Goal: Task Accomplishment & Management: Complete application form

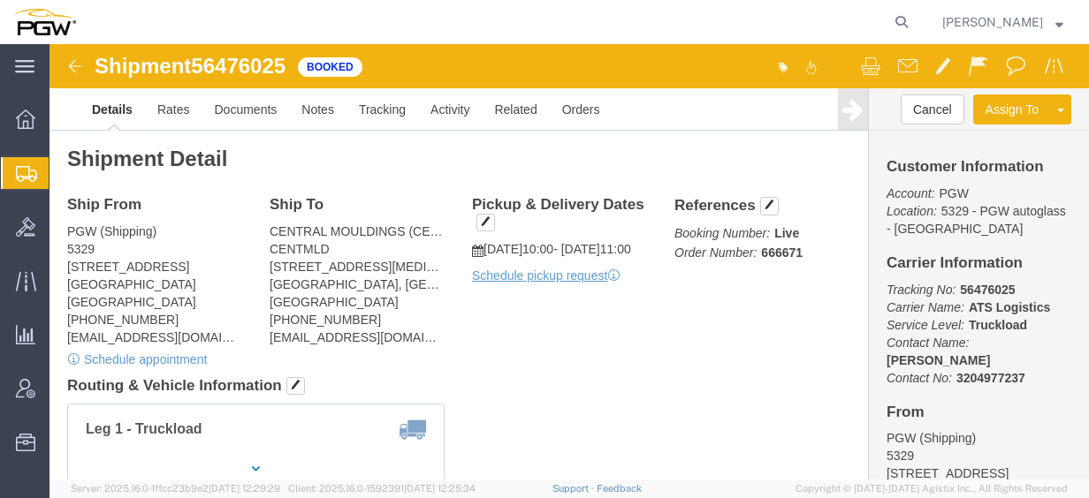
click at [0, 0] on span "Create from Template" at bounding box center [0, 0] width 0 height 0
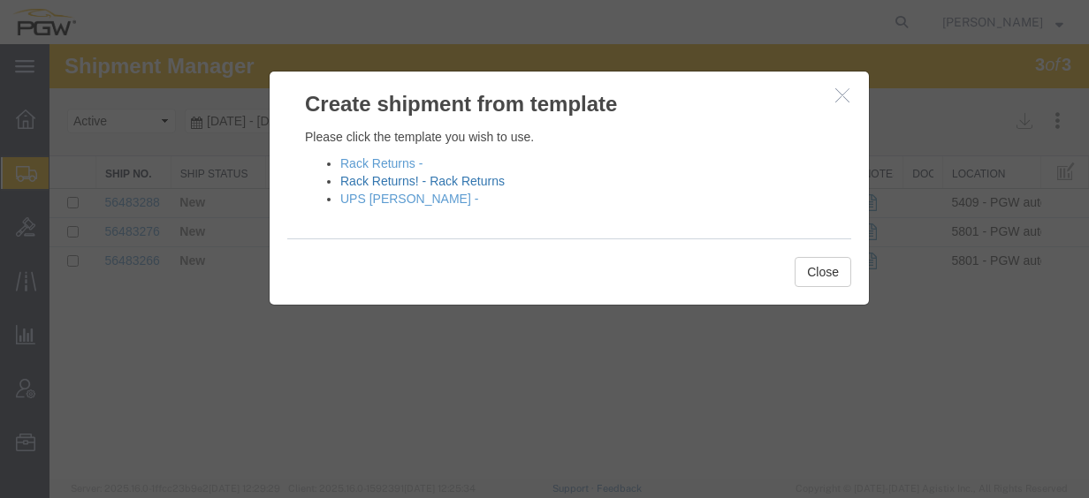
click at [430, 180] on link "Rack Returns! - Rack Returns" at bounding box center [422, 181] width 164 height 14
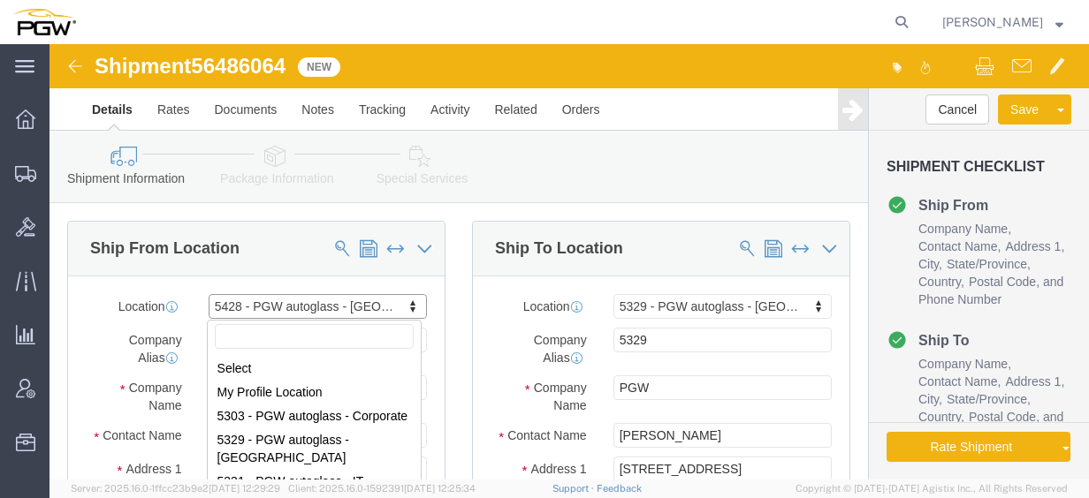
scroll to position [323, 0]
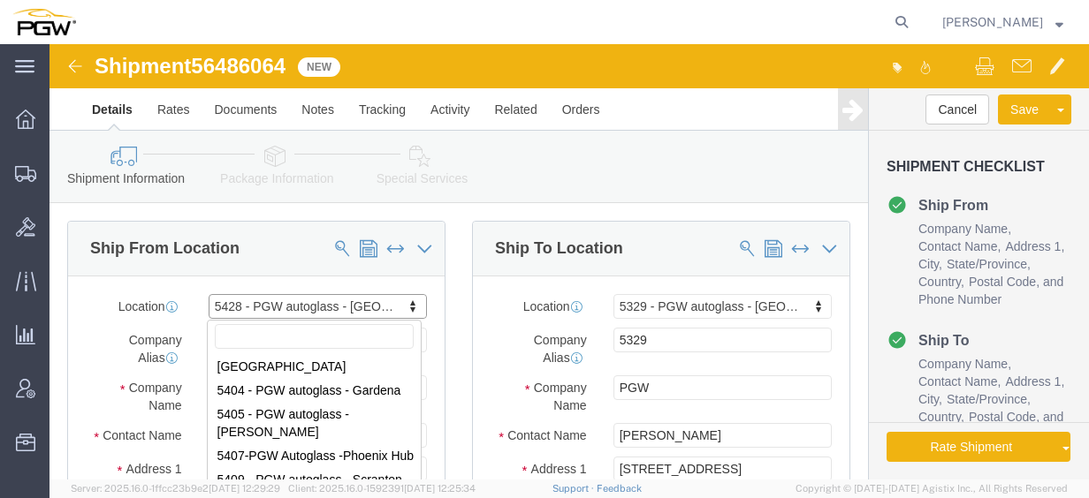
type input "b"
select select "28281"
select select "28253"
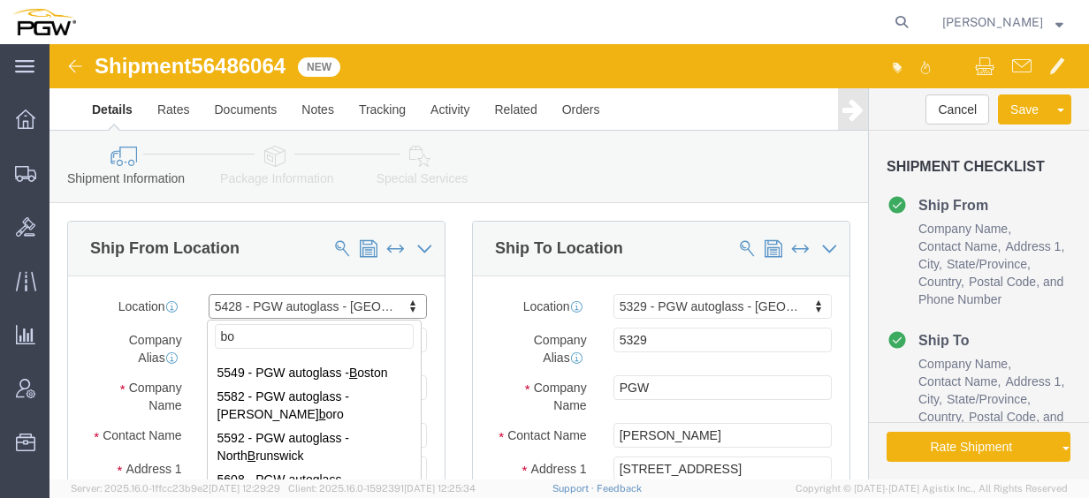
scroll to position [0, 0]
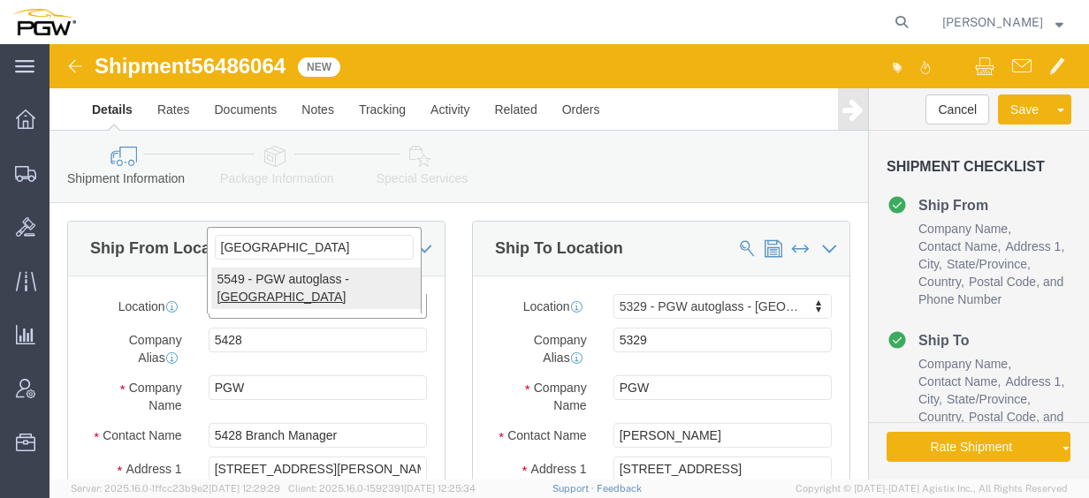
type input "boston"
select select "28365"
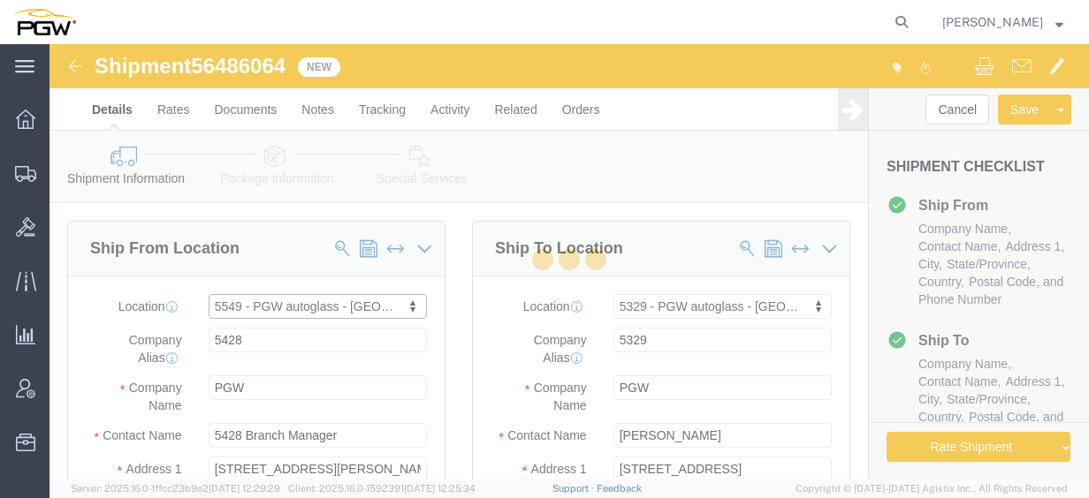
type input "5549"
type input "5549 Branch Manager"
type input "15 Perwal St"
type input "Westwood"
type input "02090"
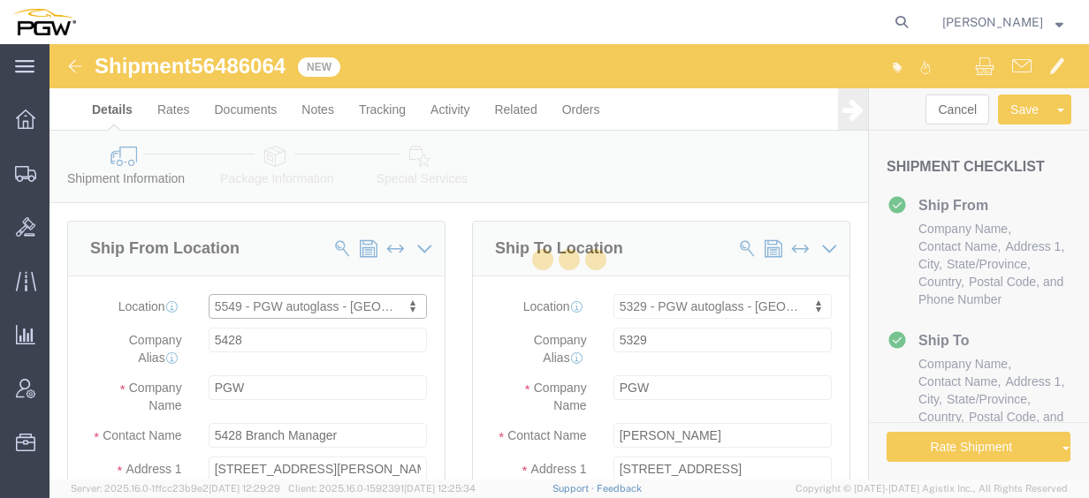
type input "781-461-4519"
type input "lkqsp_o_pm_5549@pgwag.com"
select select "MA"
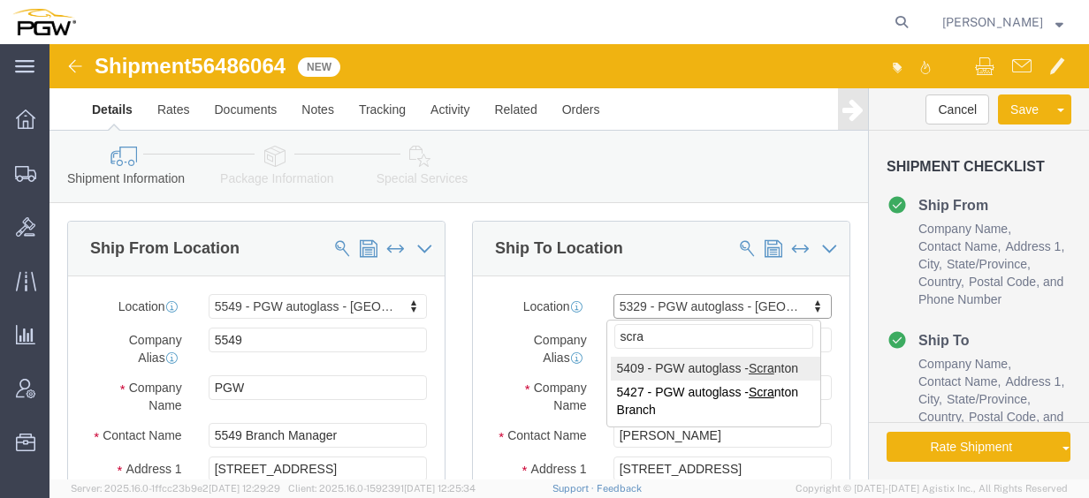
type input "scra"
select select "61931"
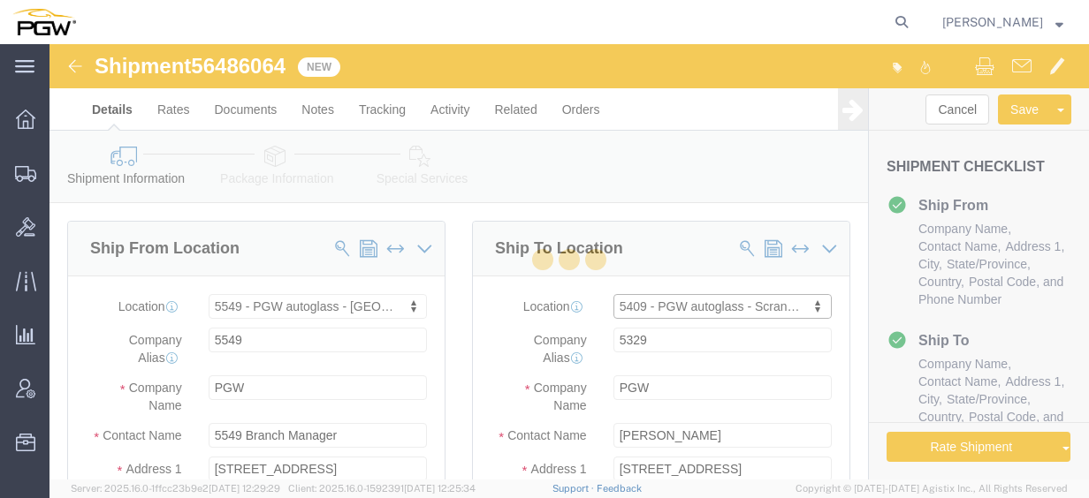
type input "5409"
type input "5409 Branch Manager"
type input "125 Enterprise Way"
type input "Pittston"
type input "18640"
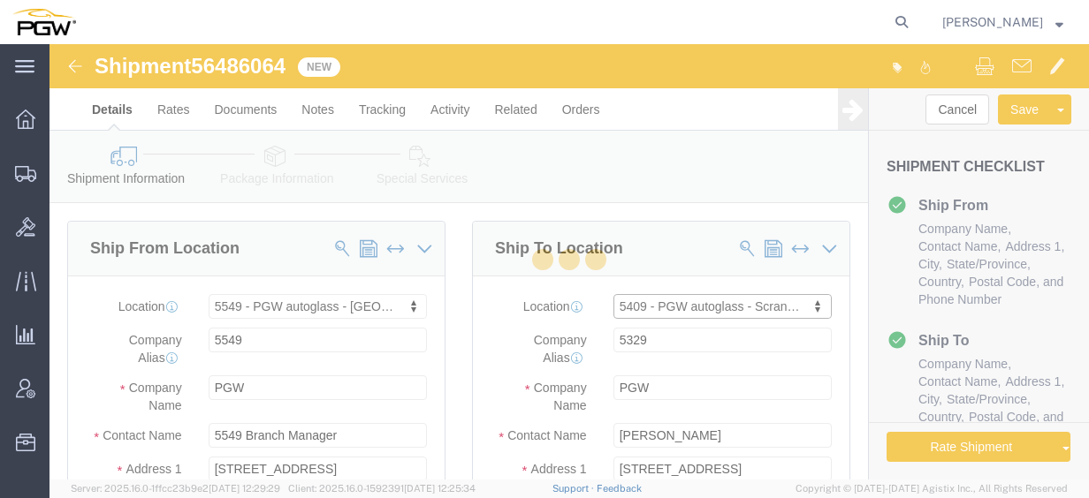
type input "272-379-0309"
type input "scrantondc@pgwautoglass.com"
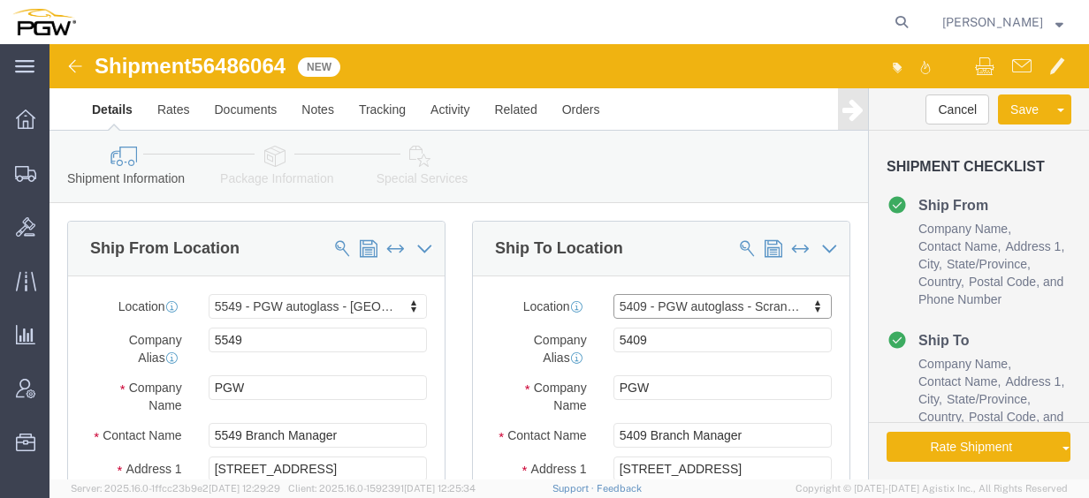
select select "PA"
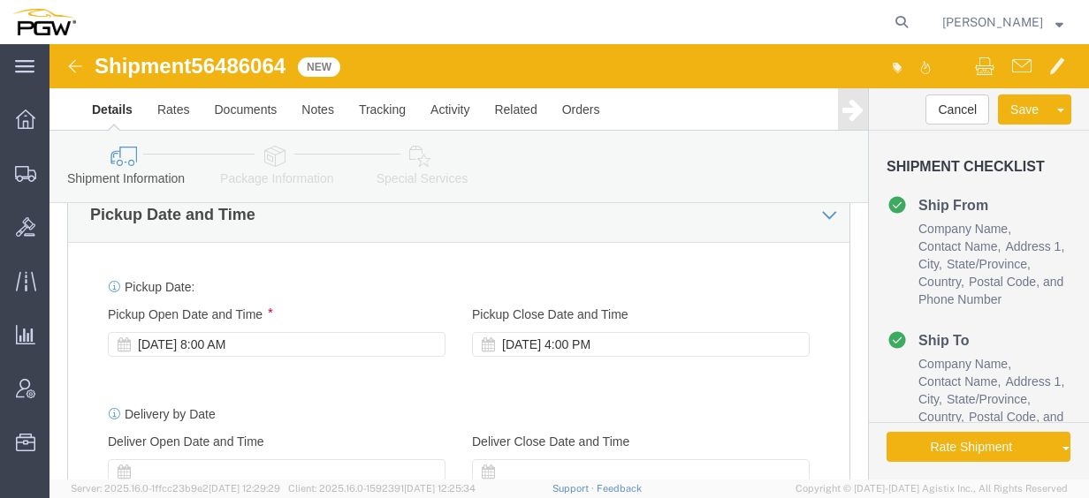
scroll to position [1001, 0]
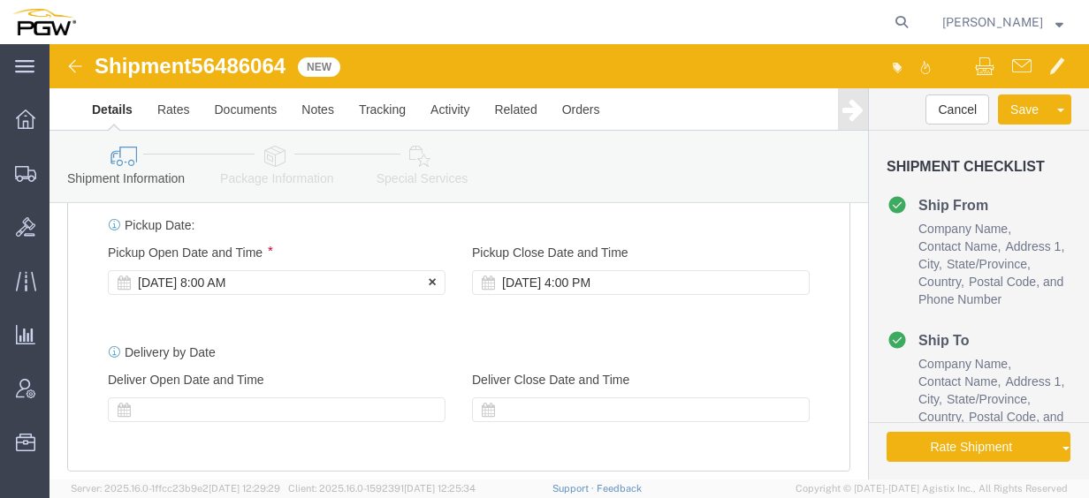
click div "Aug 13 2025 8:00 AM"
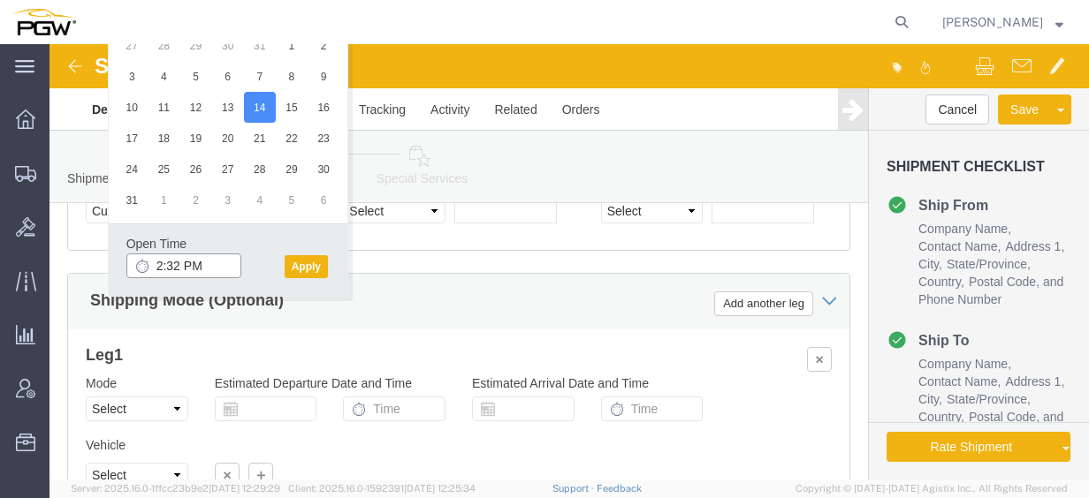
click input "2:32 PM"
type input "10:00 AM"
click button "Apply"
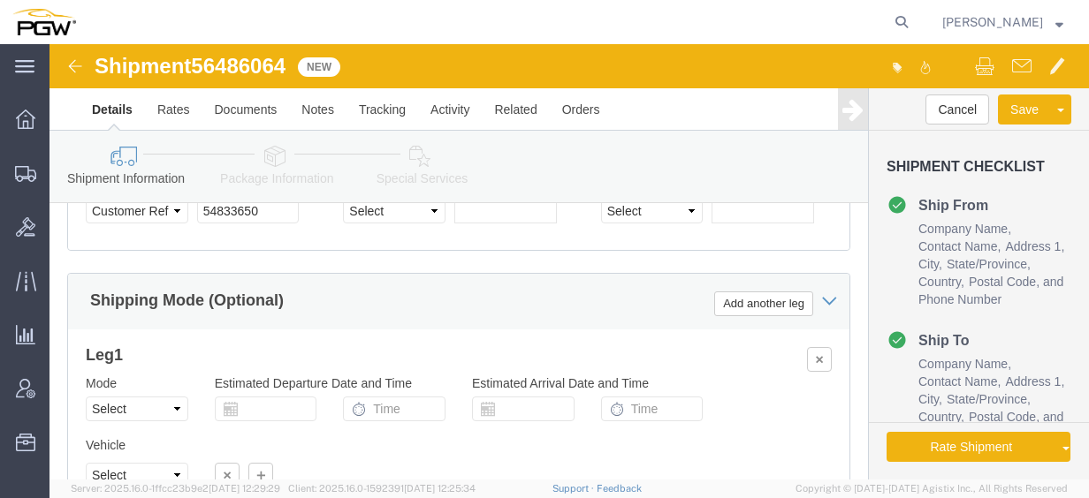
click span "56486064"
copy span "56486064"
click input "54833650"
drag, startPoint x: 230, startPoint y: 202, endPoint x: 81, endPoint y: 194, distance: 148.7
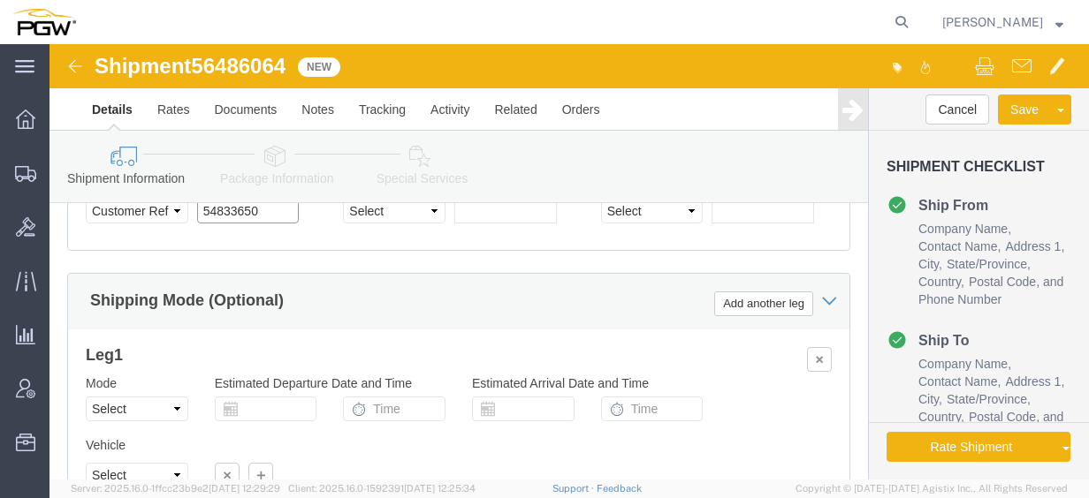
click div "Select Account Type Activity ID Airline Appointment Number ASN Batch Request # …"
paste input "6486064"
click input "56486064"
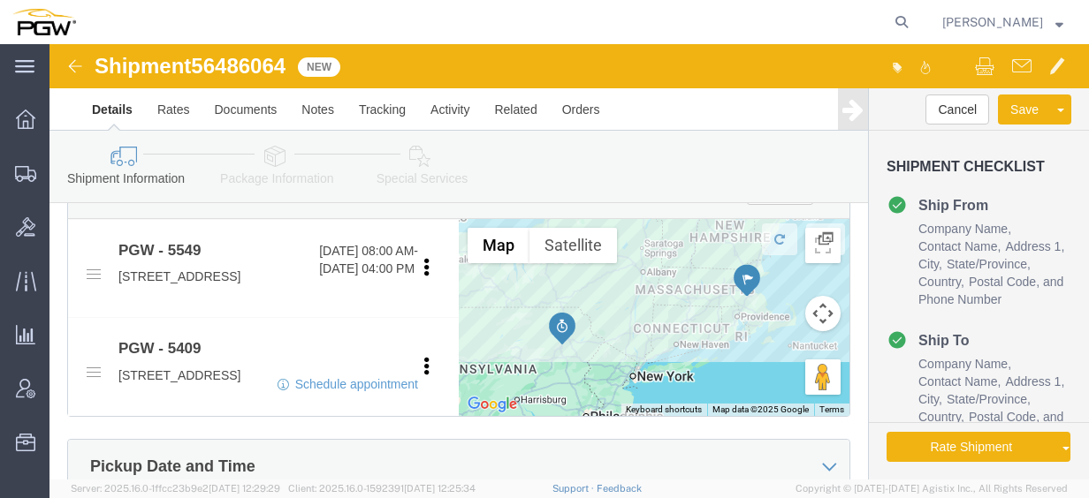
scroll to position [683, 0]
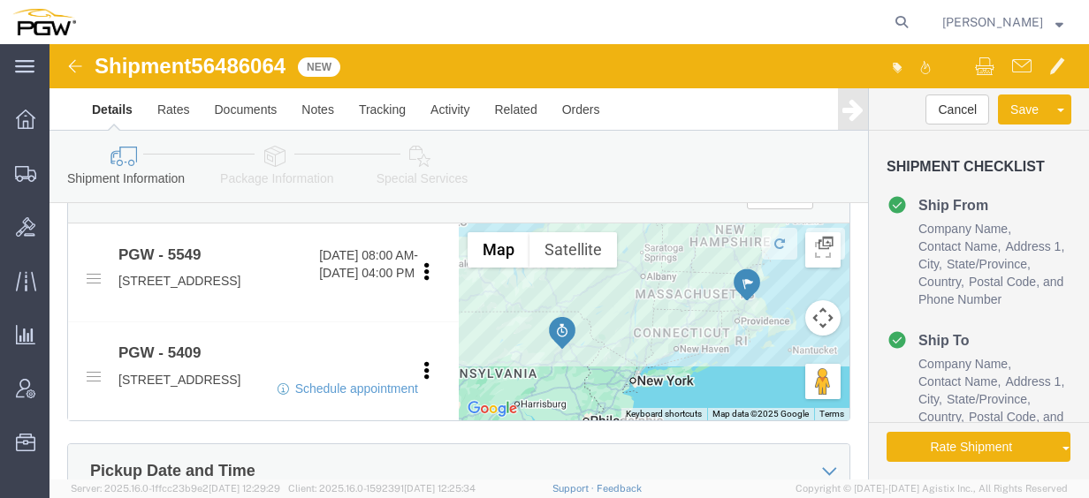
type input "56486064"
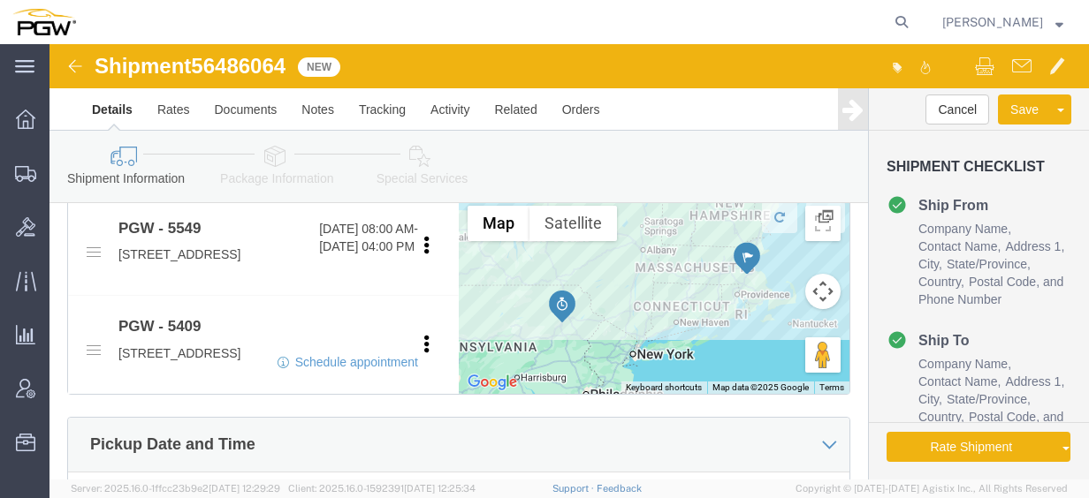
scroll to position [699, 0]
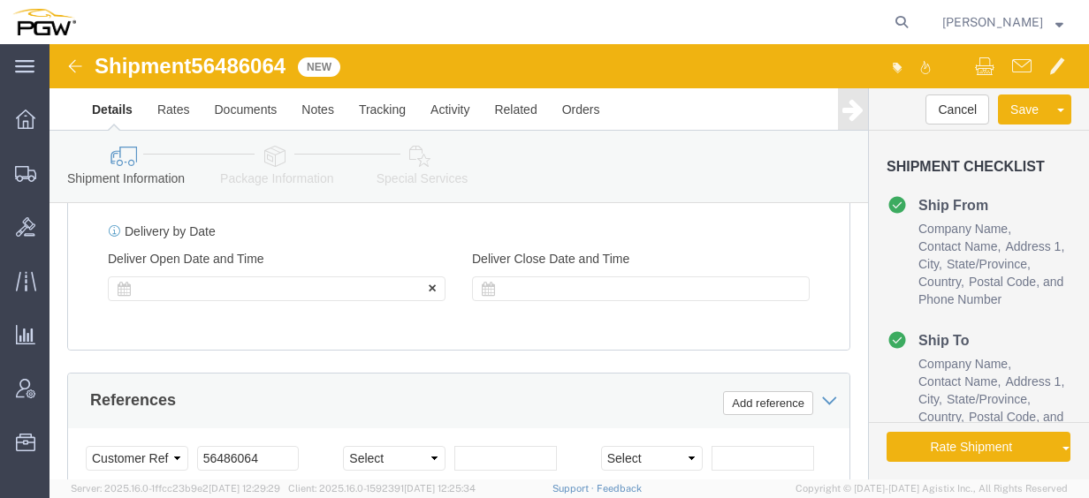
click div
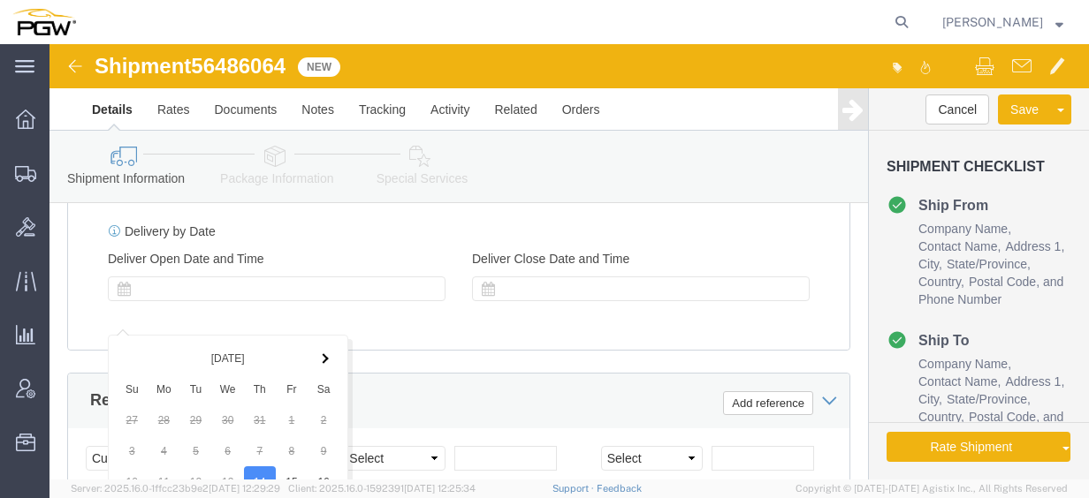
scroll to position [1497, 0]
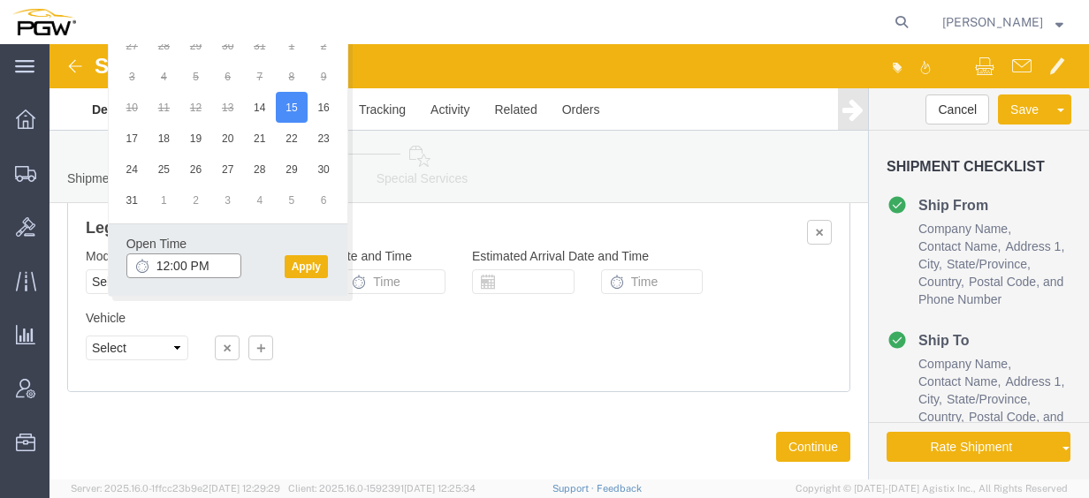
click input "12:00 PM"
type input "8:30 AM"
click button "Apply"
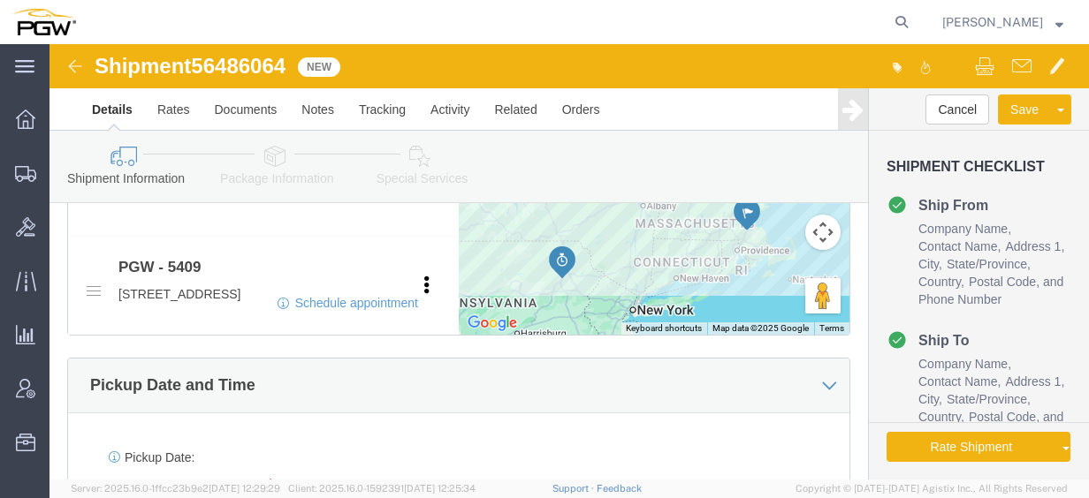
scroll to position [772, 0]
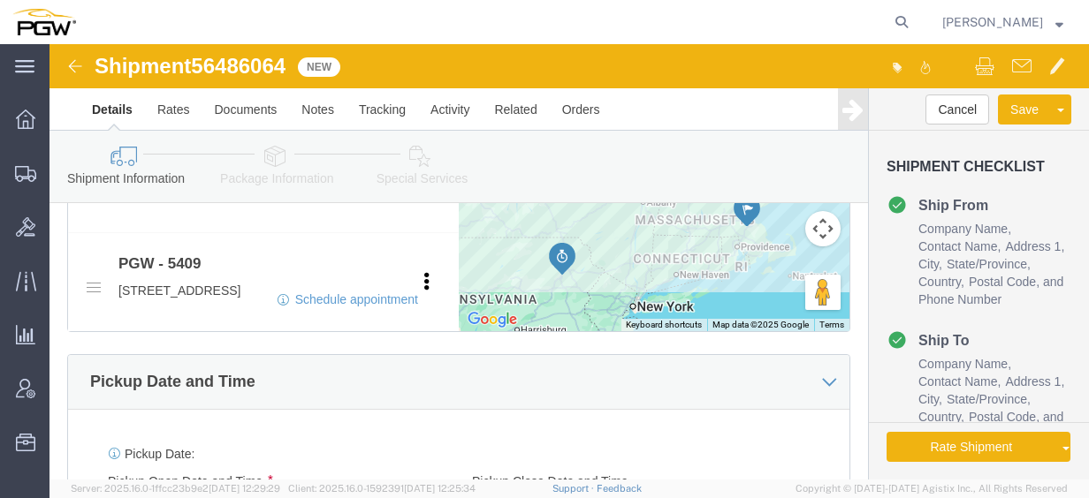
click icon
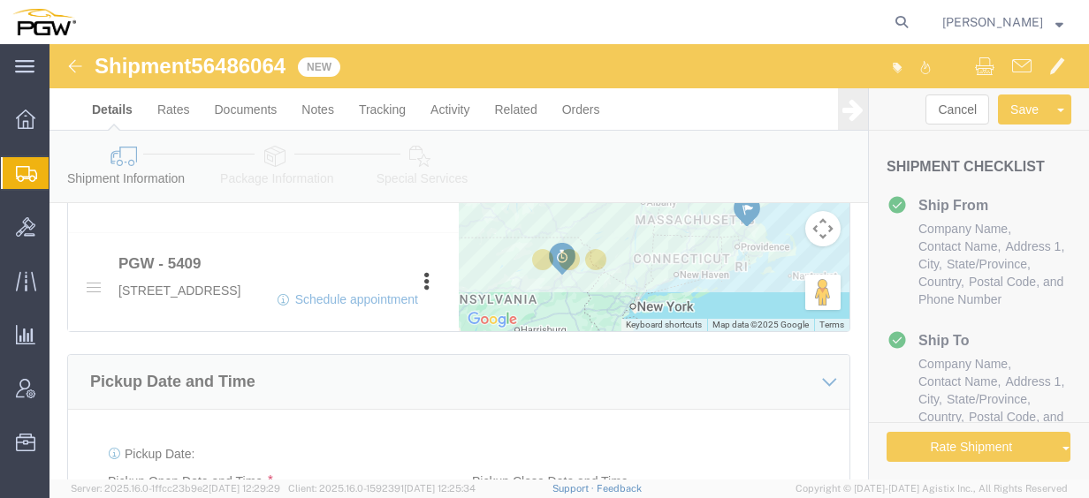
select select
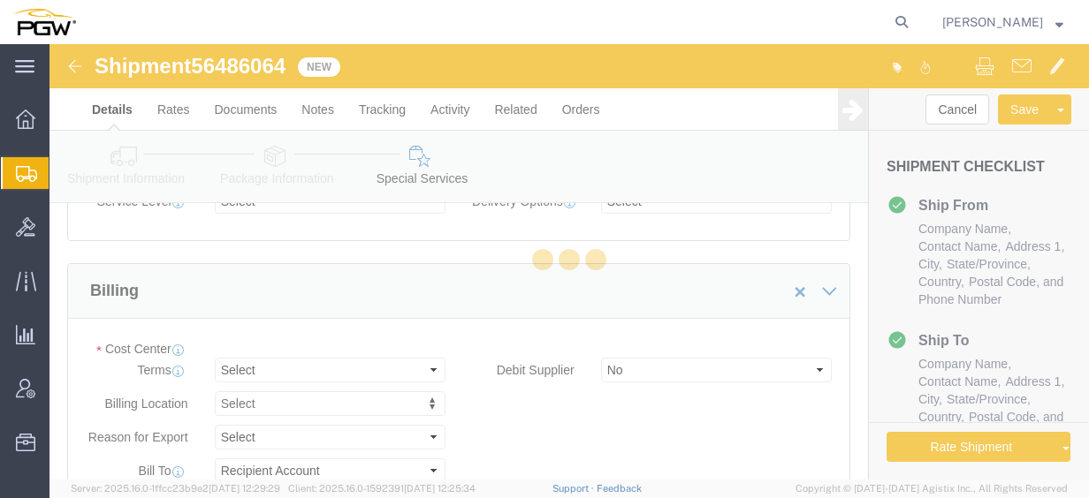
select select "COSTCENTER"
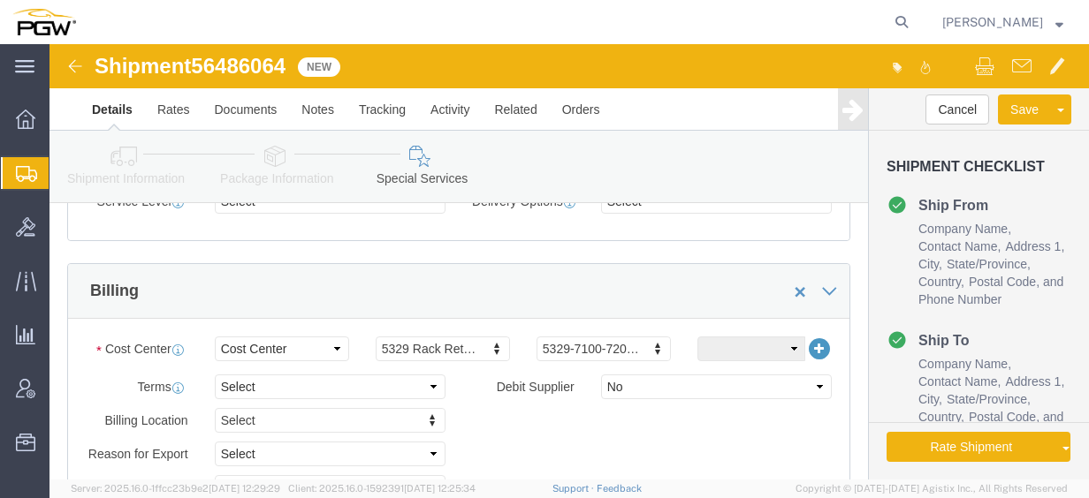
scroll to position [156, 0]
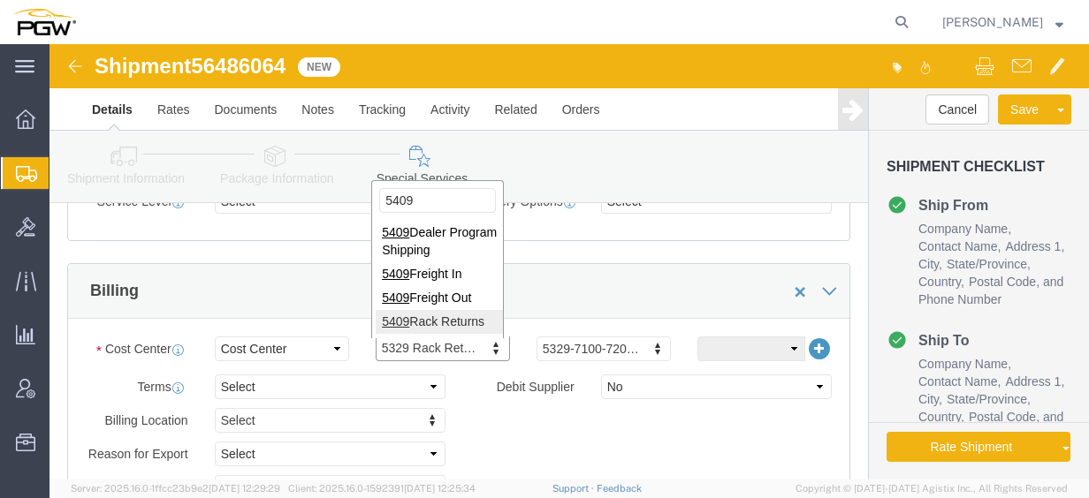
type input "5409"
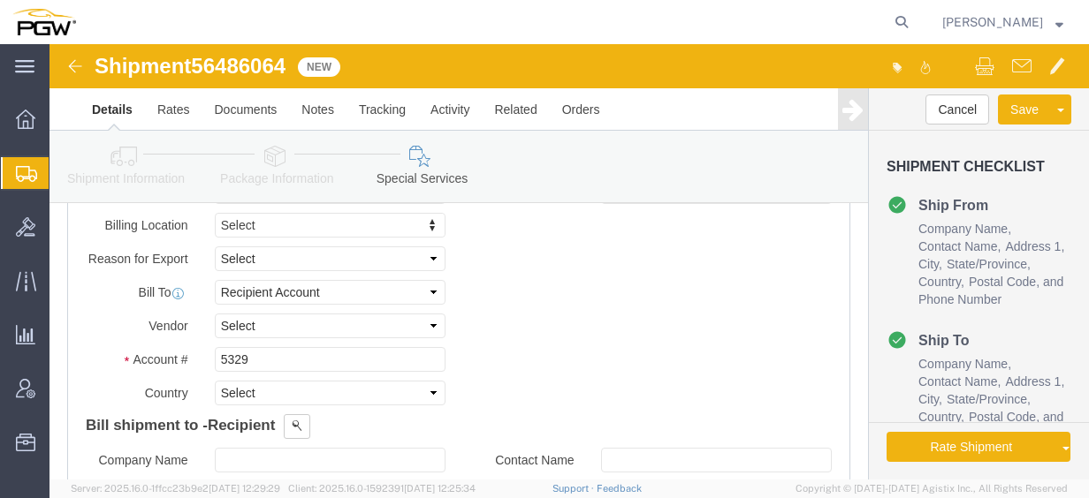
scroll to position [1028, 0]
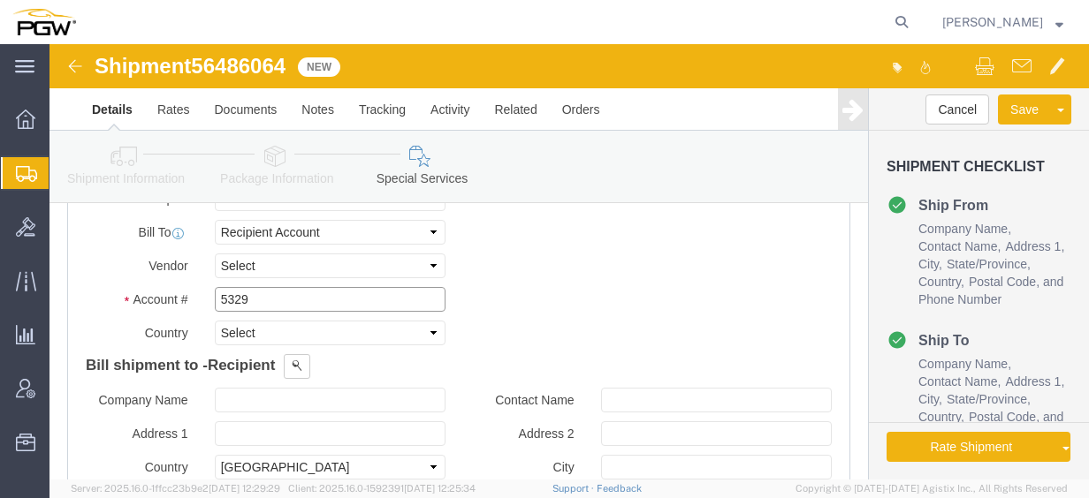
drag, startPoint x: 228, startPoint y: 254, endPoint x: 241, endPoint y: 251, distance: 13.5
click input "5329"
drag, startPoint x: 224, startPoint y: 247, endPoint x: 57, endPoint y: 265, distance: 168.9
click div "Account # 5329"
type input "5409"
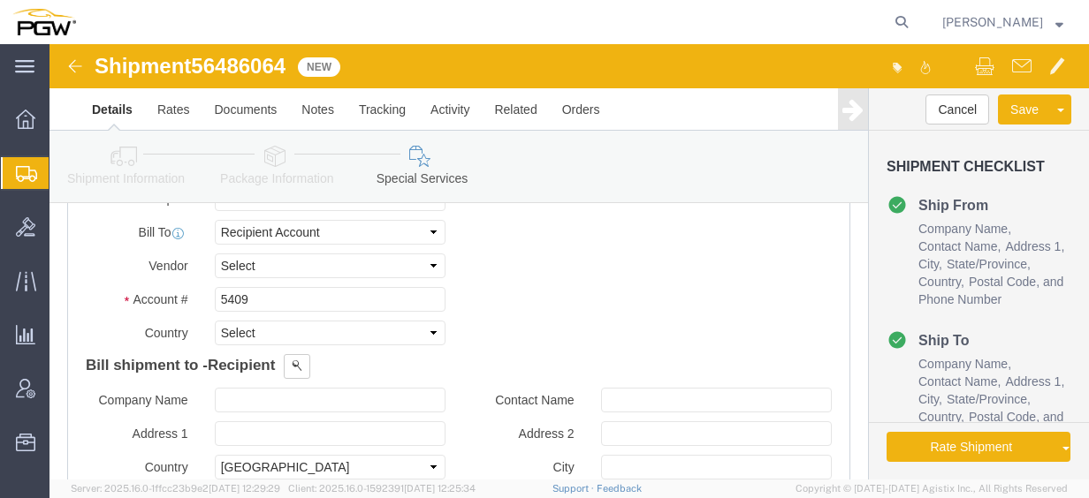
click icon
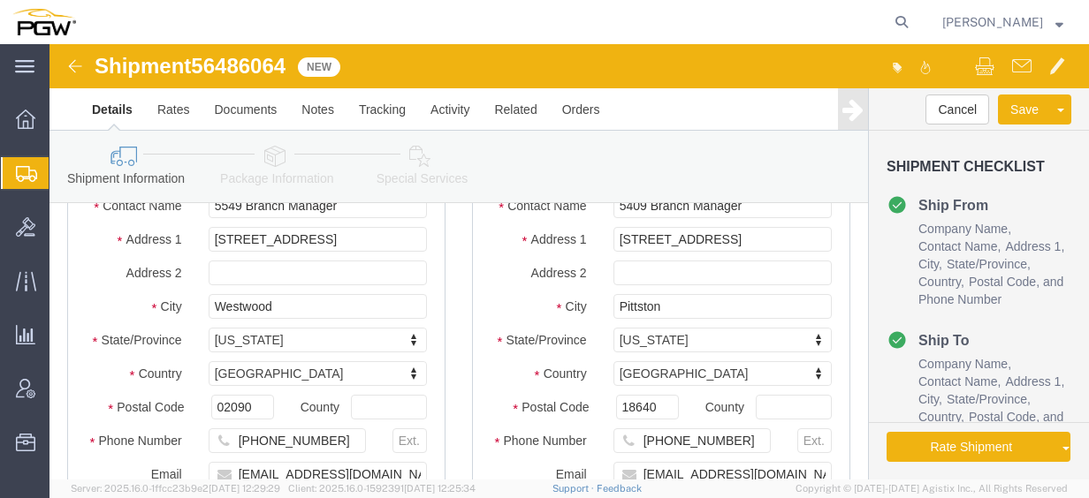
scroll to position [226, 0]
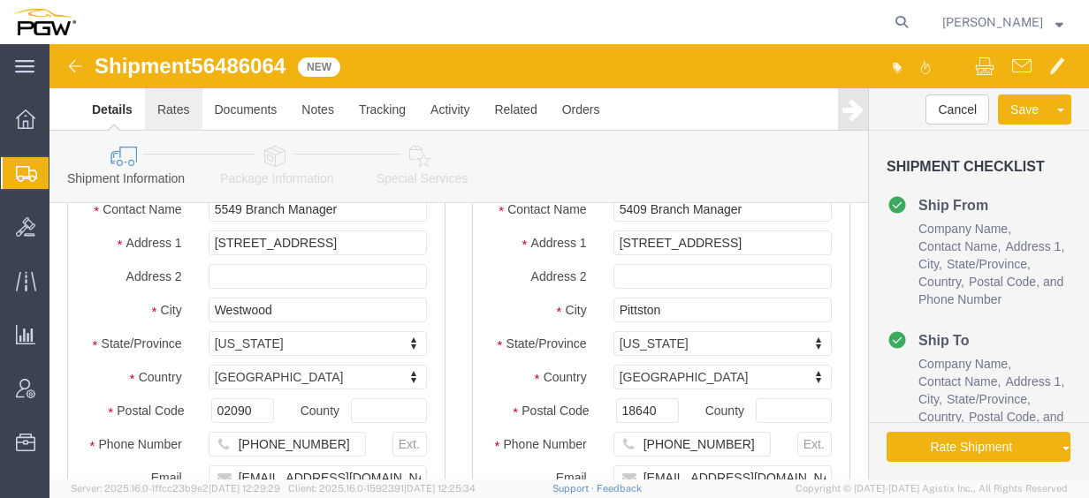
click link "Rates"
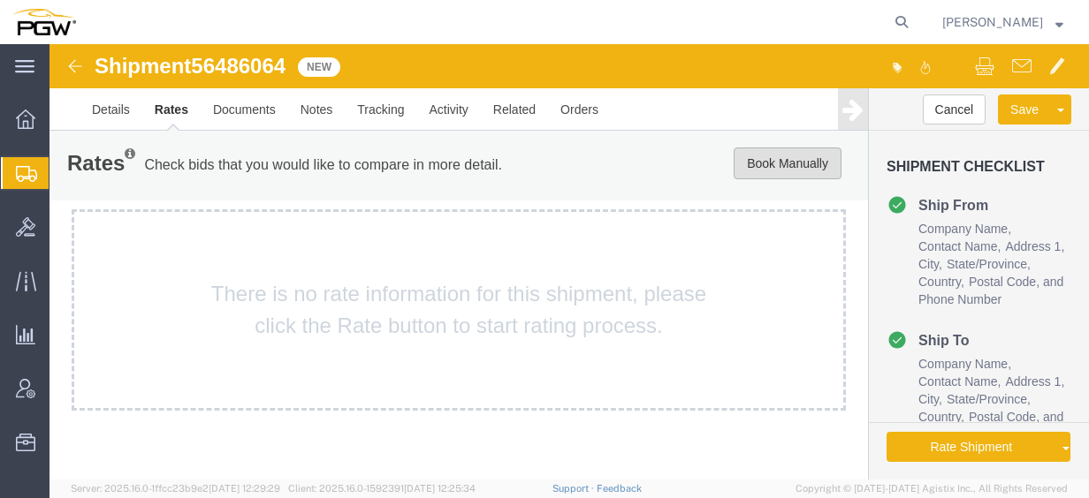
click at [799, 171] on button "Book Manually" at bounding box center [788, 164] width 108 height 32
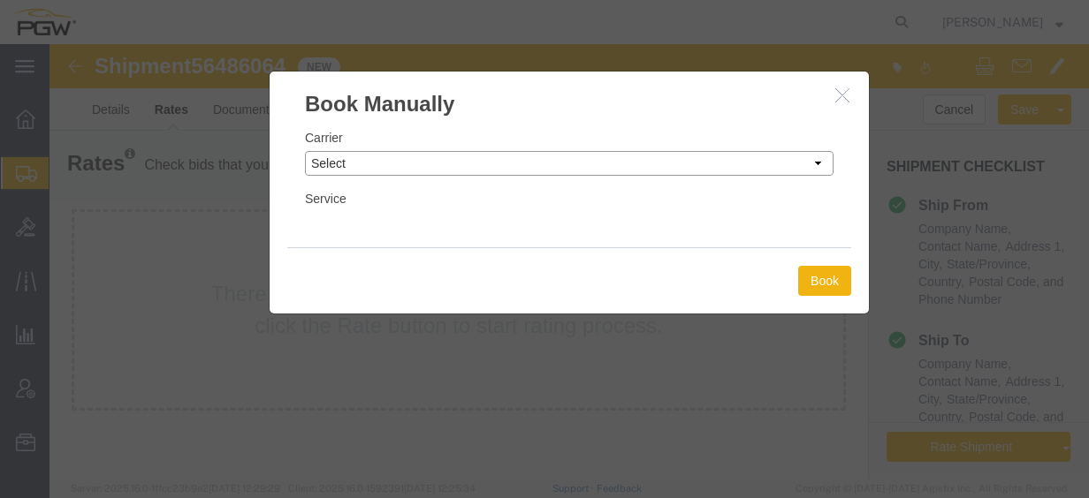
click at [494, 166] on select "Select Add New Carrier (and default service) A. Duie Pyle Inc ABF Freight Syste…" at bounding box center [569, 163] width 529 height 25
click at [305, 151] on select "Select Add New Carrier (and default service) A. Duie Pyle Inc ABF Freight Syste…" at bounding box center [569, 163] width 529 height 25
click at [468, 166] on select "Select Add New Carrier (and default service) A. Duie Pyle Inc ABF Freight Syste…" at bounding box center [569, 163] width 529 height 25
select select "18694"
click at [305, 151] on select "Select Add New Carrier (and default service) A. Duie Pyle Inc ABF Freight Syste…" at bounding box center [569, 163] width 529 height 25
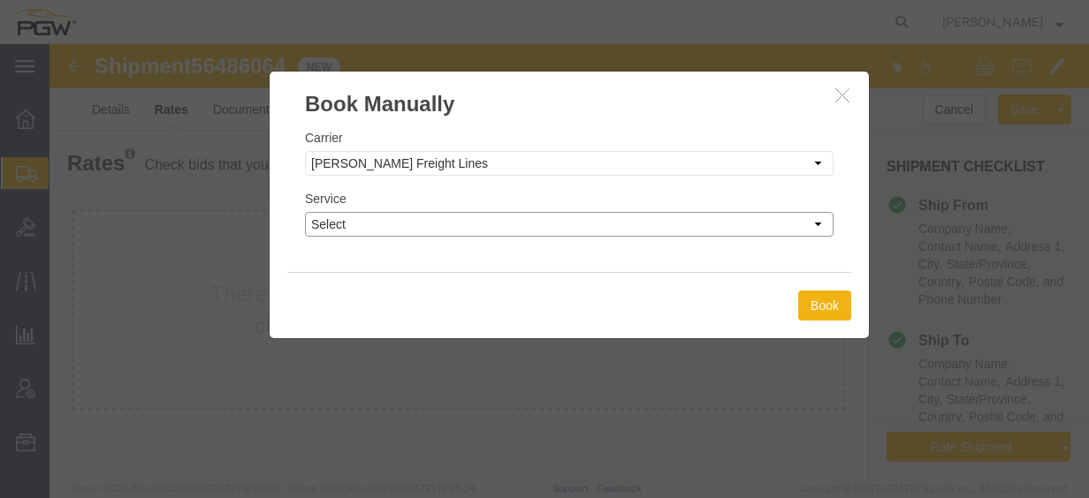
click at [483, 229] on select "Select TL Standard 3 - 5 Day" at bounding box center [569, 224] width 529 height 25
select select "35748"
click at [305, 212] on select "Select TL Standard 3 - 5 Day" at bounding box center [569, 224] width 529 height 25
click at [817, 300] on button "Book" at bounding box center [824, 306] width 53 height 30
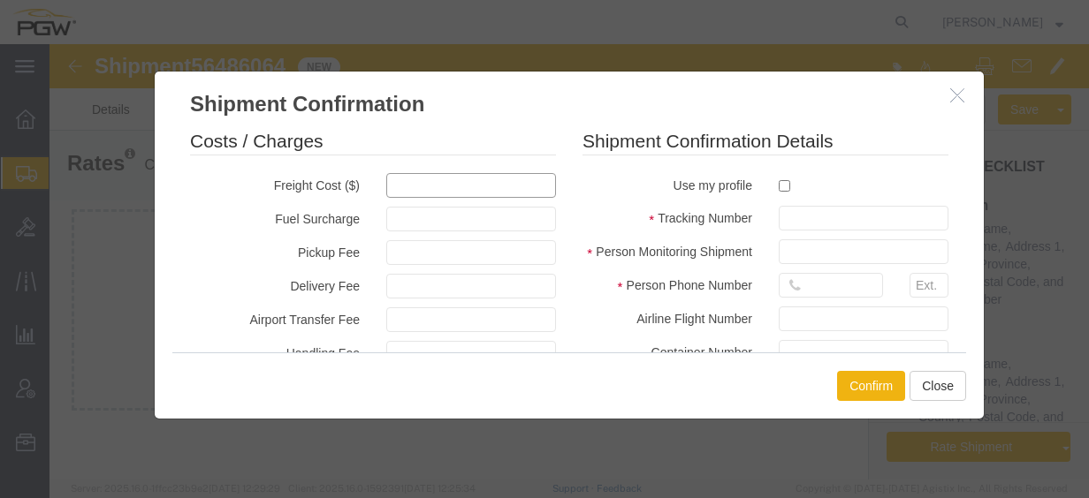
click at [453, 188] on input "text" at bounding box center [471, 185] width 170 height 25
type input "700"
type input "700.00"
click at [779, 185] on input "checkbox" at bounding box center [784, 185] width 11 height 11
checkbox input "true"
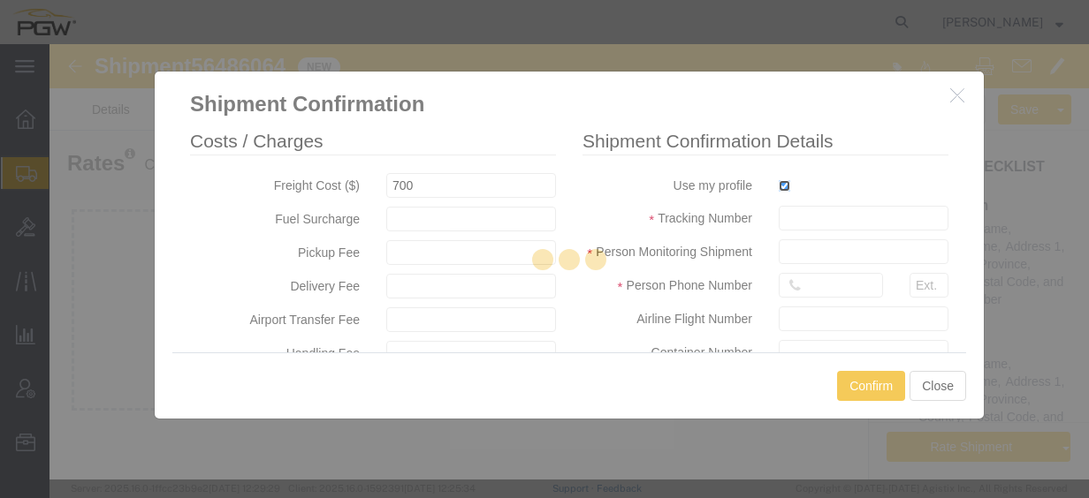
type input "[PERSON_NAME]"
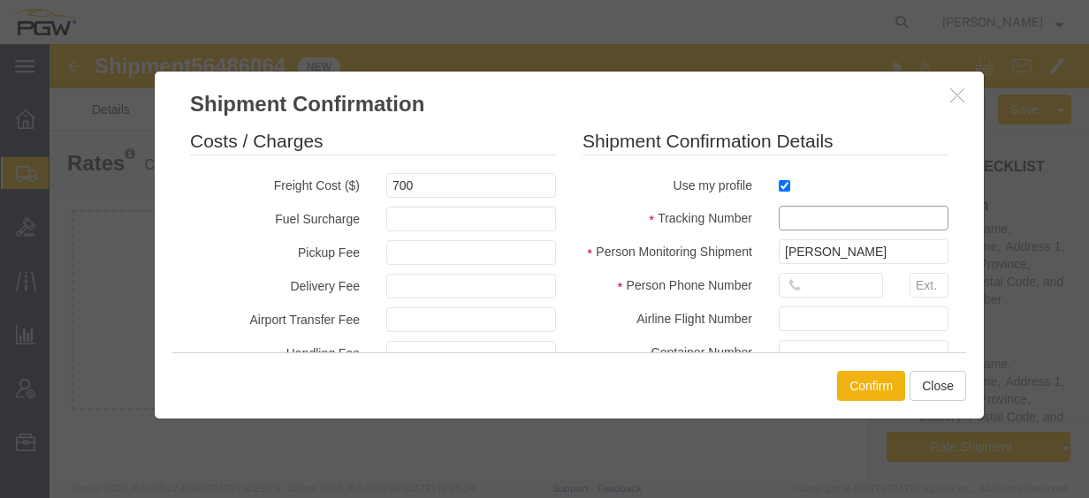
click at [792, 223] on input "text" at bounding box center [864, 218] width 170 height 25
paste input "56486064"
type input "56486064"
click at [788, 288] on icon at bounding box center [795, 285] width 14 height 14
click at [790, 289] on icon at bounding box center [795, 285] width 14 height 14
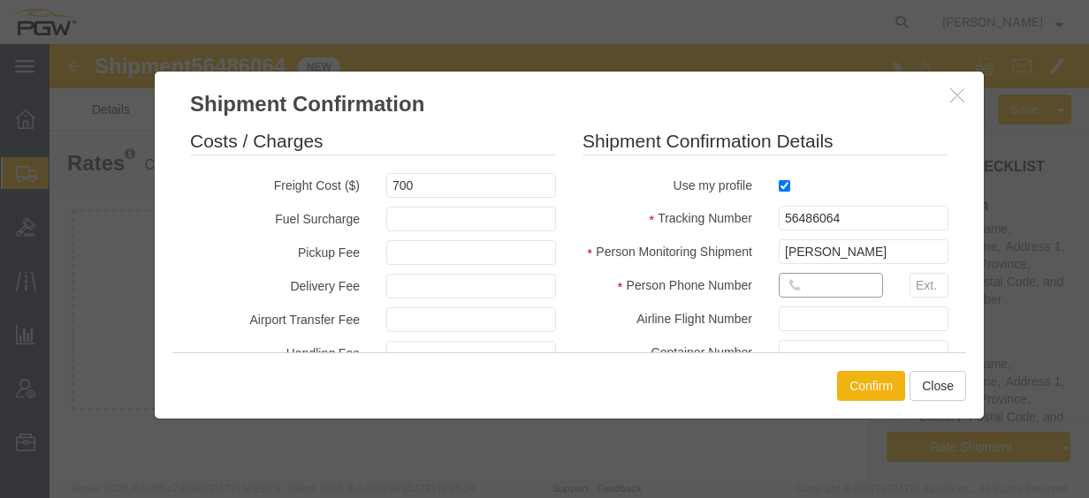
click at [797, 289] on input "text" at bounding box center [831, 285] width 104 height 25
type input "7402538648"
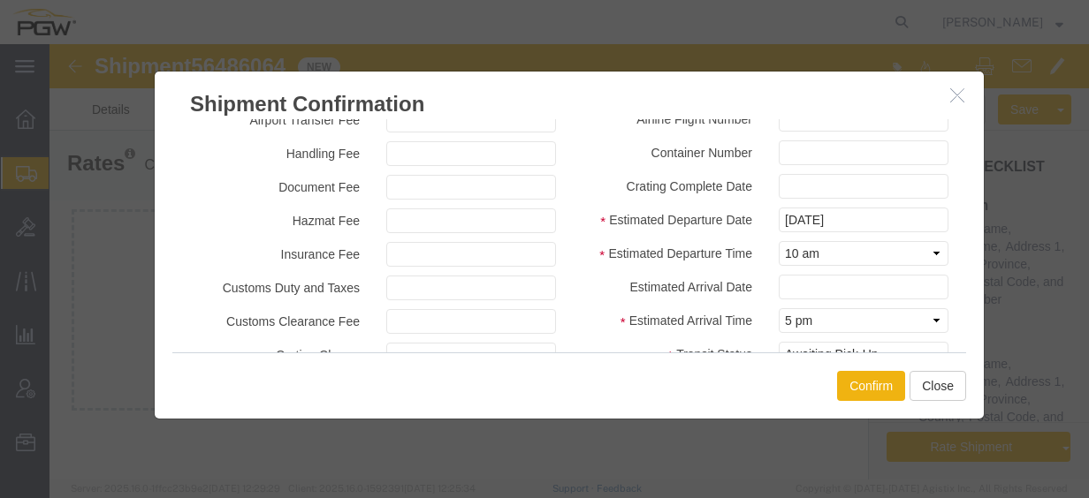
scroll to position [201, 0]
click at [867, 224] on input "08/14/2025" at bounding box center [864, 219] width 170 height 25
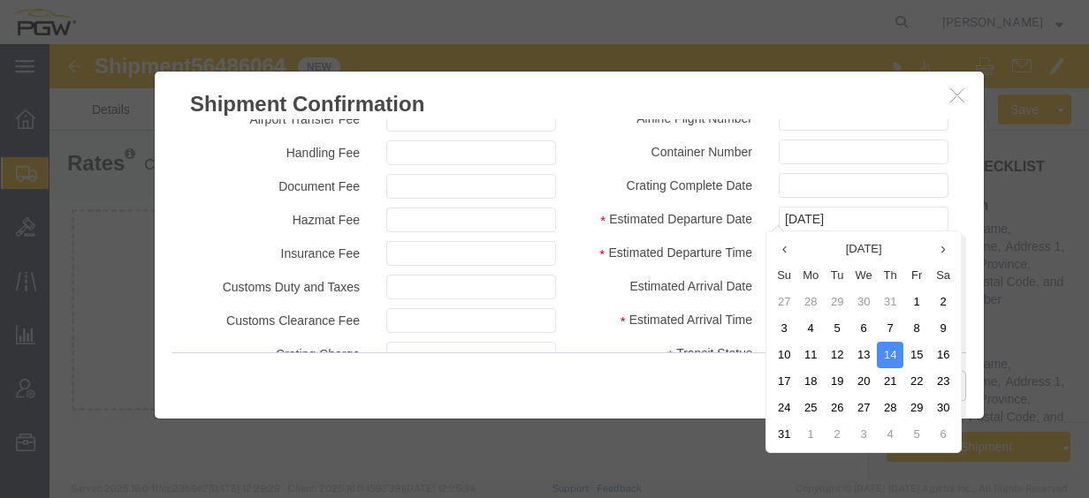
click at [583, 251] on label "Estimated Departure Time" at bounding box center [667, 250] width 196 height 21
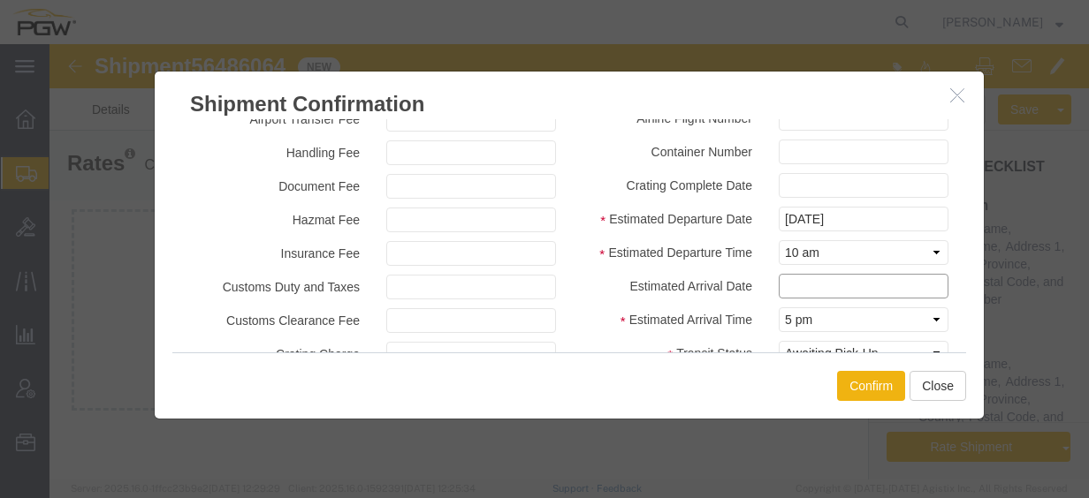
click at [791, 280] on input "text" at bounding box center [864, 286] width 170 height 25
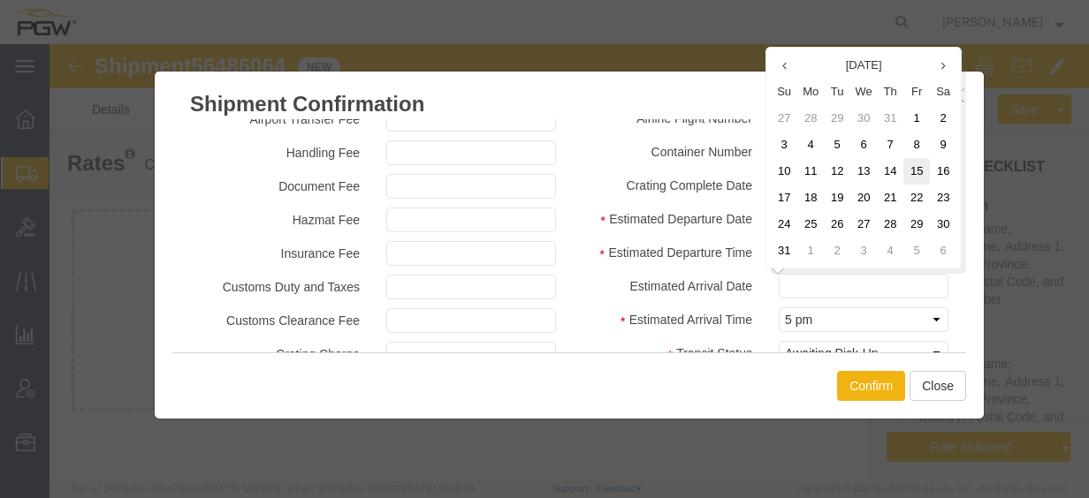
click at [916, 170] on td "15" at bounding box center [916, 171] width 27 height 27
type input "08/15/2025"
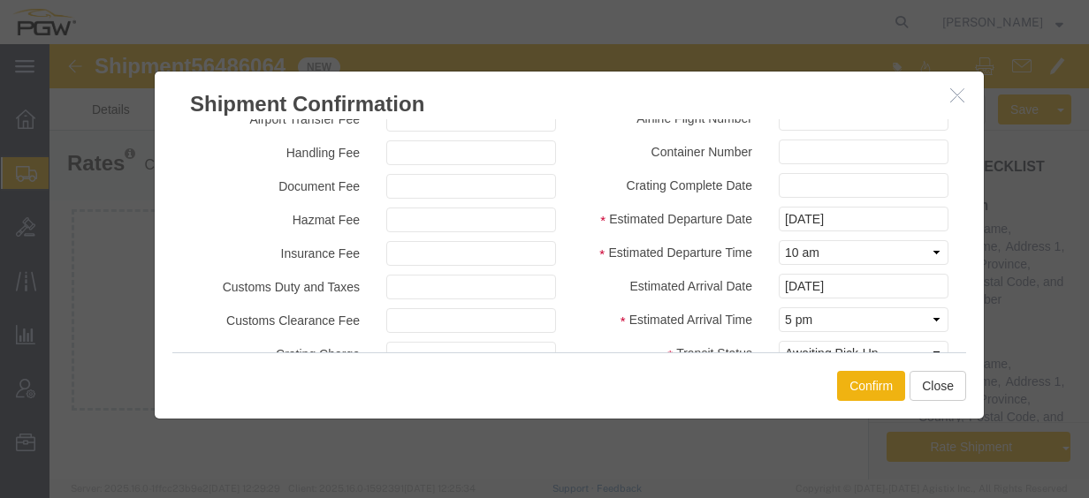
drag, startPoint x: 969, startPoint y: 250, endPoint x: 976, endPoint y: 272, distance: 23.2
click at [976, 272] on div "Costs / Charges Freight Cost ($) 700 Fuel Surcharge Pickup Fee Delivery Fee Air…" at bounding box center [569, 235] width 829 height 233
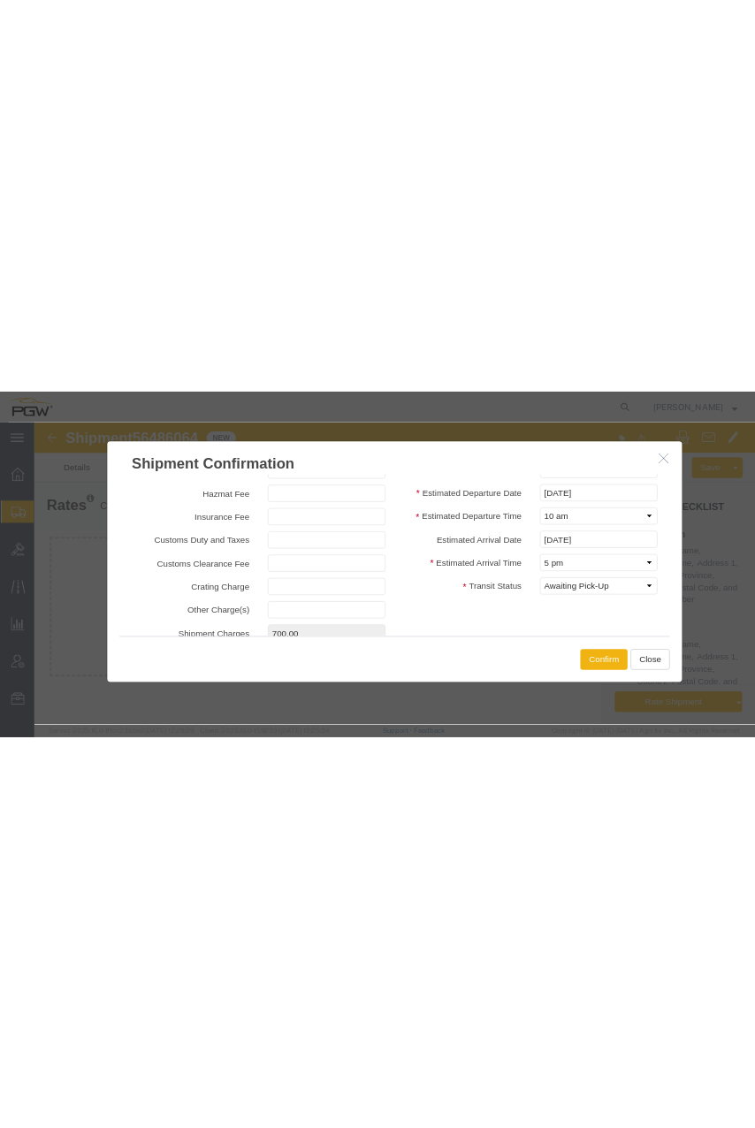
scroll to position [278, 0]
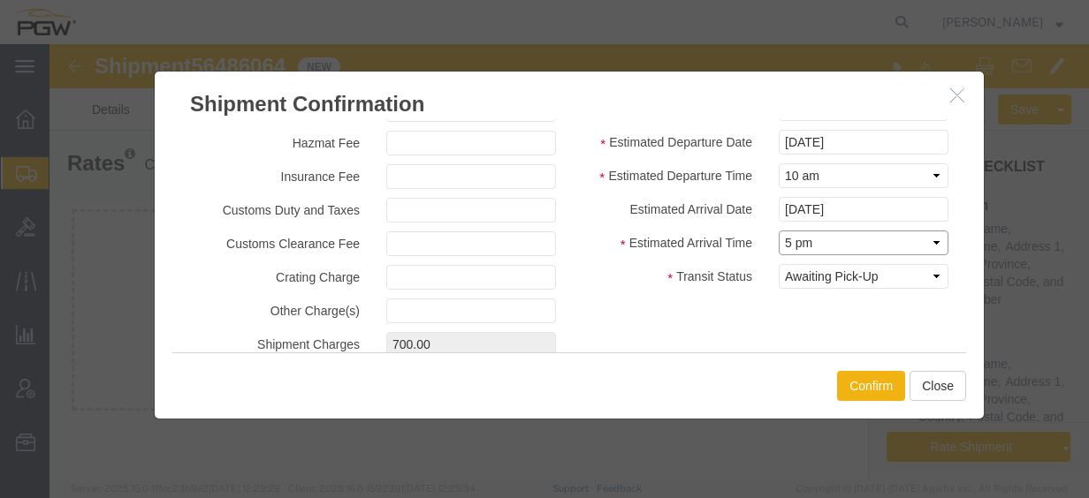
click at [862, 232] on select "Select Midnight 1 am 2 am 3 am 4 am 5 am 6 am 7 am 8 am 9 am 10 am 11 am 12 Noo…" at bounding box center [864, 243] width 170 height 25
select select "0800"
click at [779, 231] on select "Select Midnight 1 am 2 am 3 am 4 am 5 am 6 am 7 am 8 am 9 am 10 am 11 am 12 Noo…" at bounding box center [864, 243] width 170 height 25
click at [827, 237] on select "Select Midnight 1 am 2 am 3 am 4 am 5 am 6 am 7 am 8 am 9 am 10 am 11 am 12 Noo…" at bounding box center [864, 243] width 170 height 25
click at [779, 231] on select "Select Midnight 1 am 2 am 3 am 4 am 5 am 6 am 7 am 8 am 9 am 10 am 11 am 12 Noo…" at bounding box center [864, 243] width 170 height 25
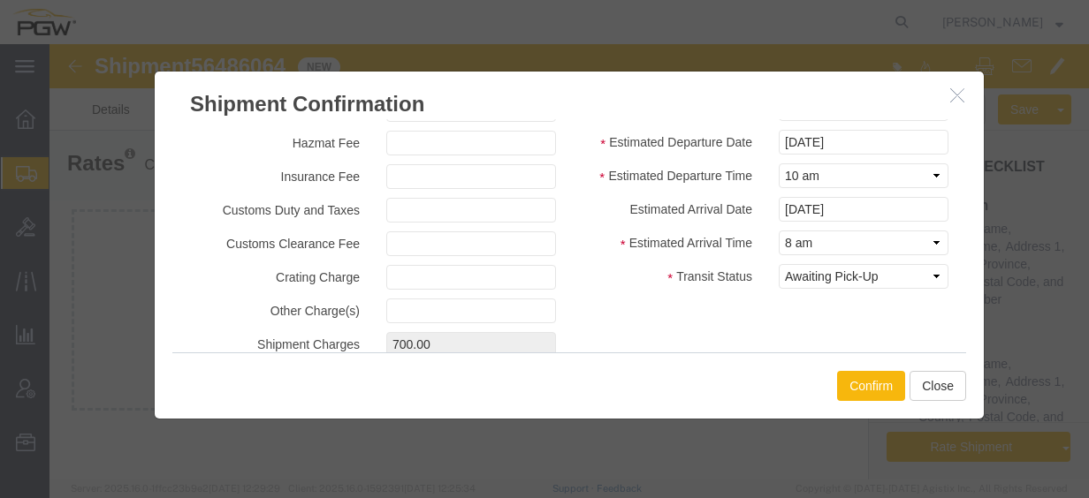
click at [859, 379] on button "Confirm" at bounding box center [871, 386] width 68 height 30
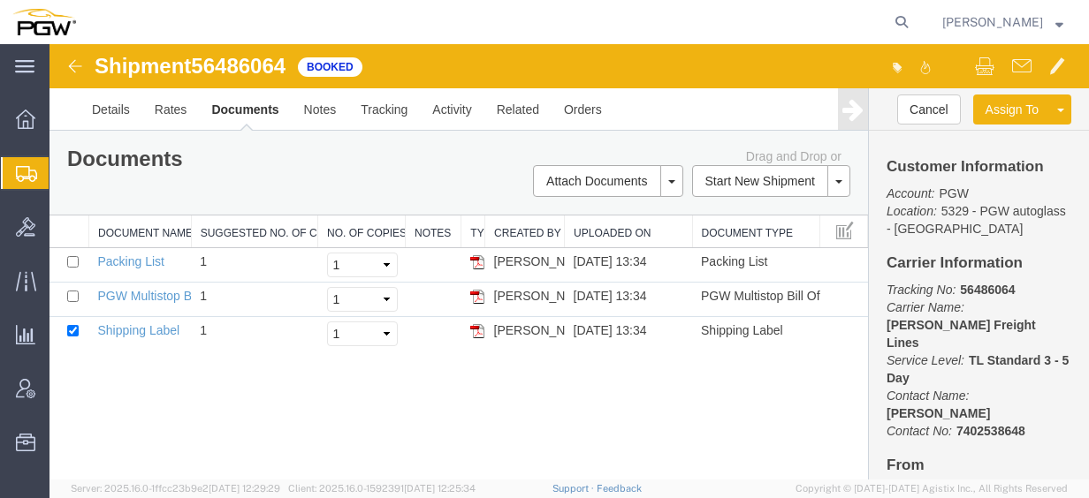
click at [548, 18] on agx-global-search at bounding box center [634, 22] width 566 height 44
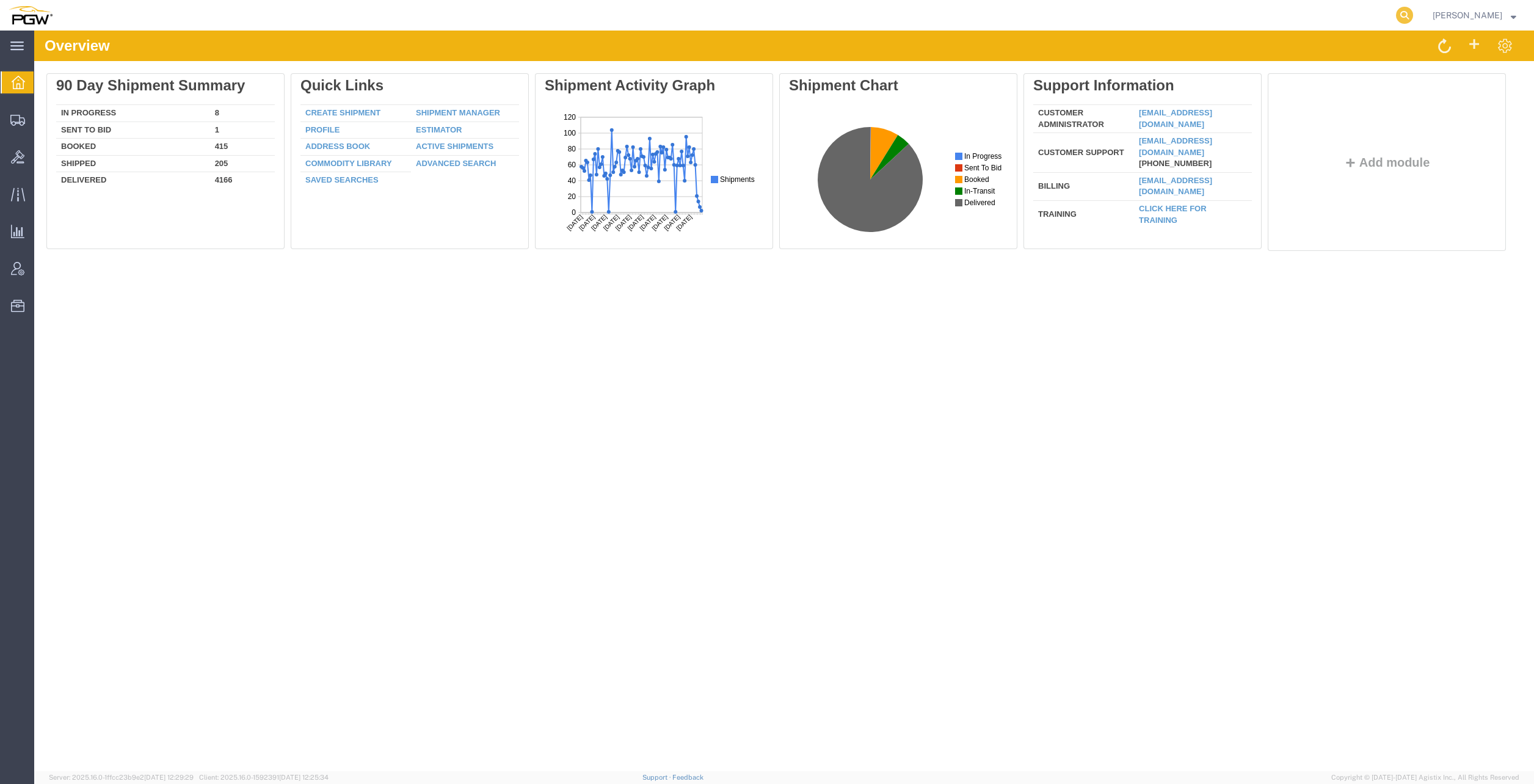
click at [1413, 13] on icon at bounding box center [1404, 15] width 17 height 17
paste input "56018998"
type input "56018998"
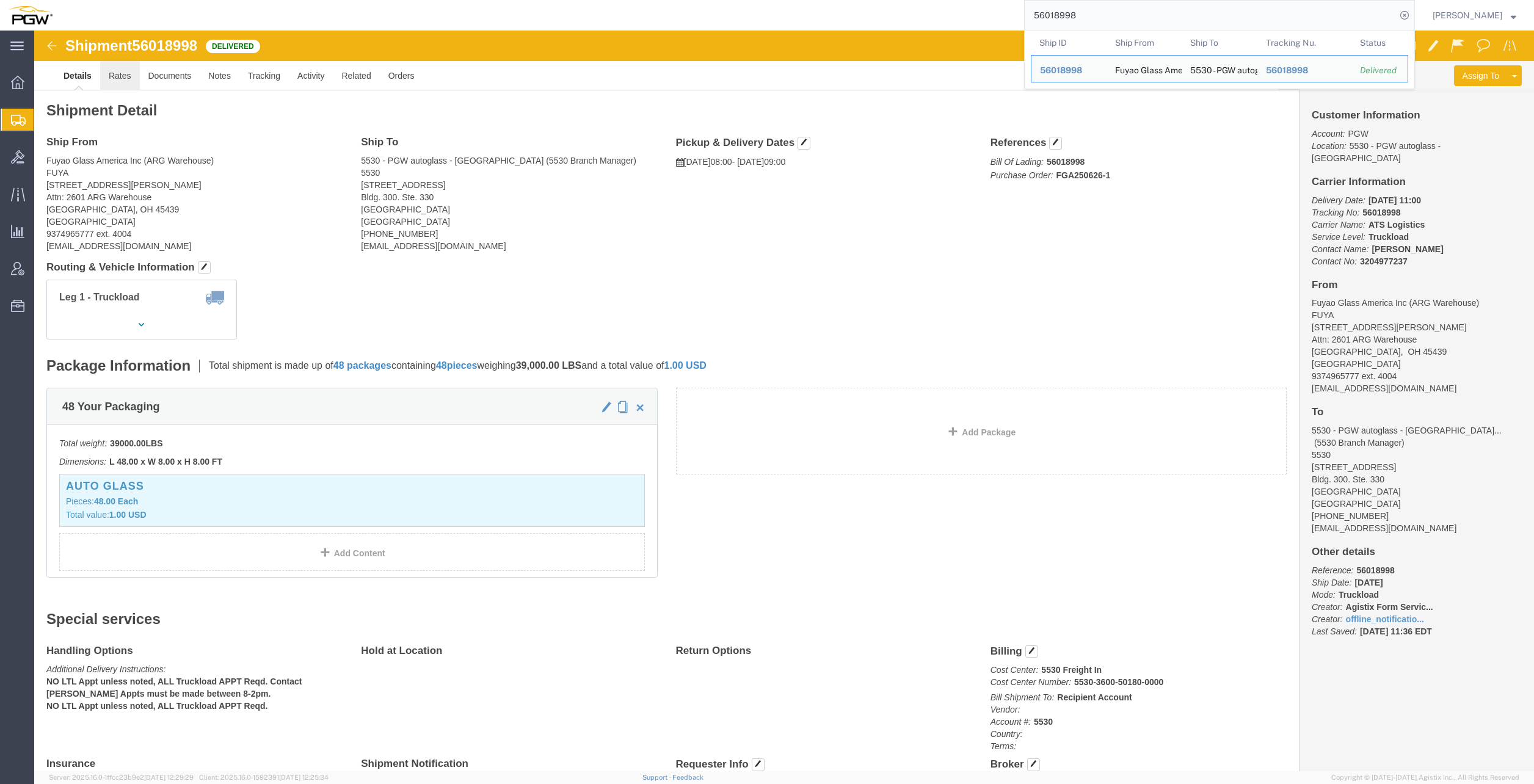
click link "Rates"
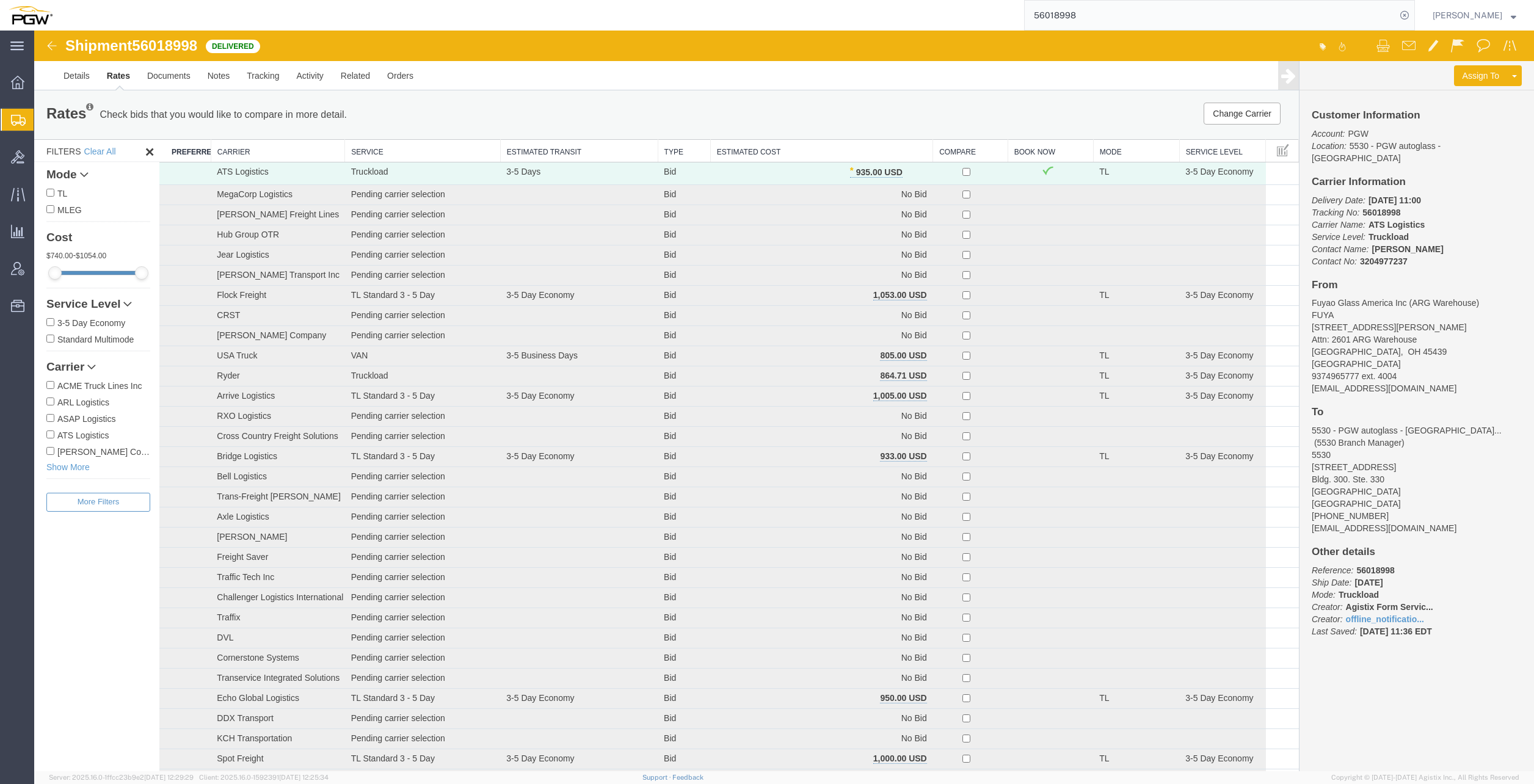
click at [782, 145] on th "Estimated Cost" at bounding box center [822, 151] width 222 height 23
